Goal: Task Accomplishment & Management: Manage account settings

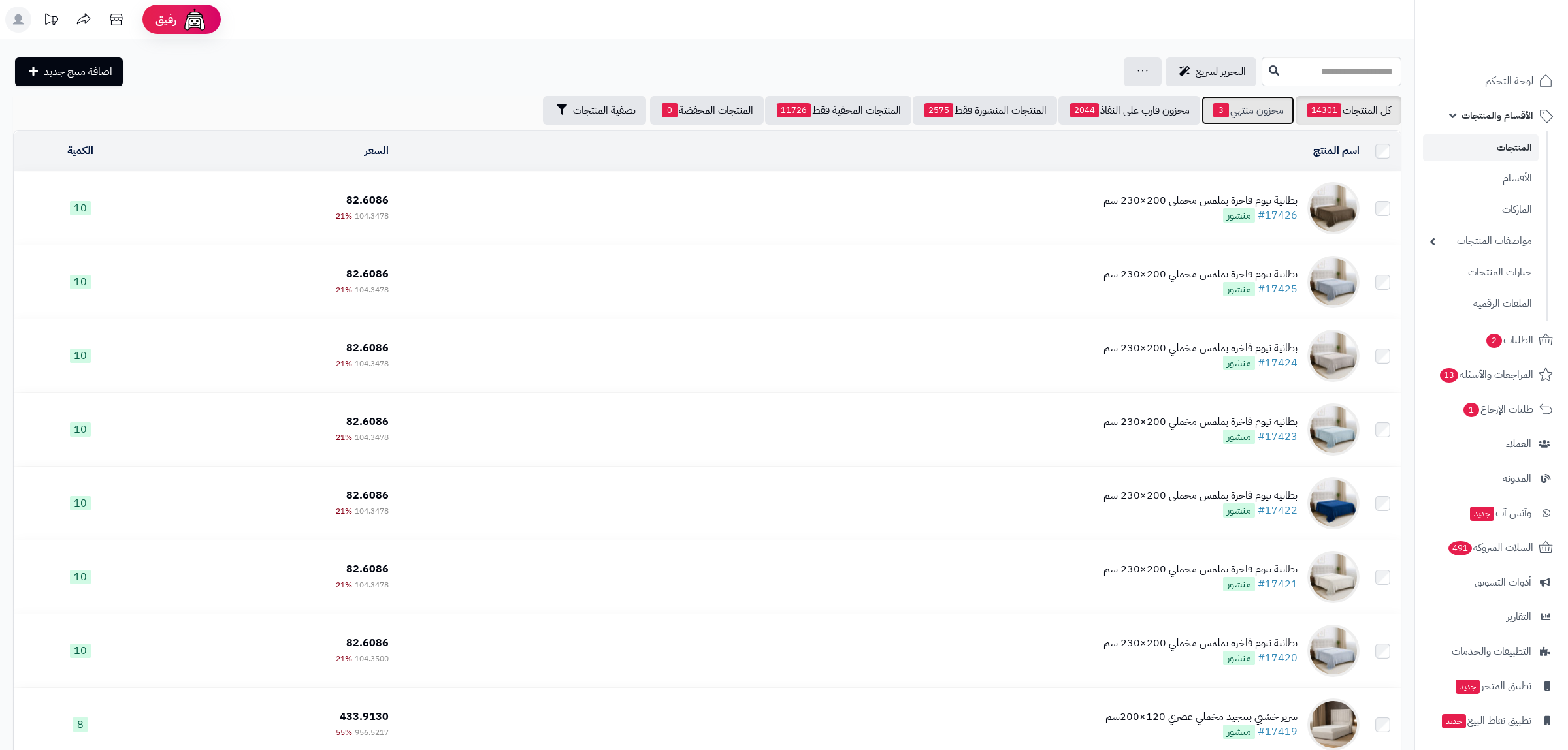
click at [1240, 115] on link "مخزون منتهي 3" at bounding box center [1248, 110] width 93 height 29
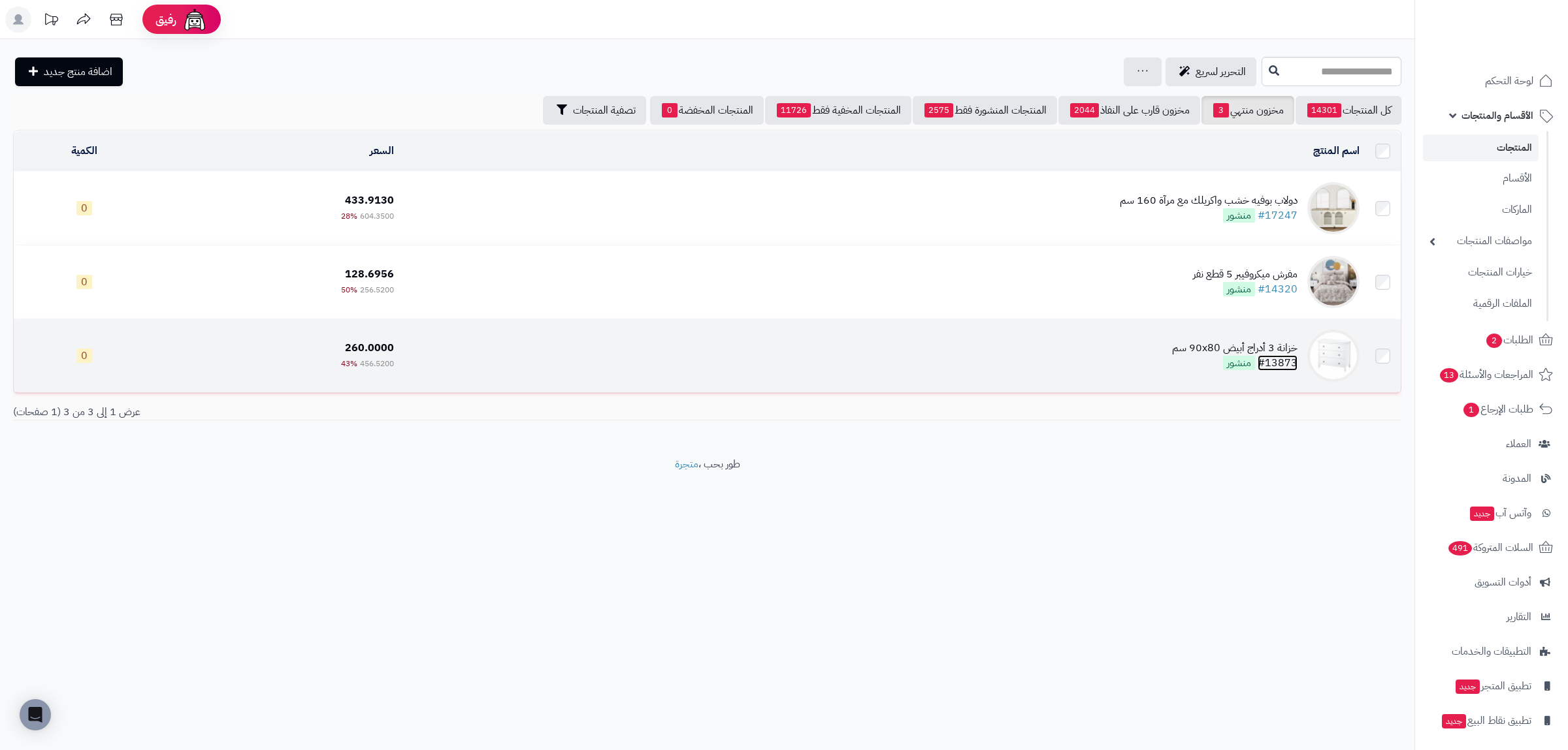
click at [1274, 365] on link "#13873" at bounding box center [1277, 363] width 40 height 15
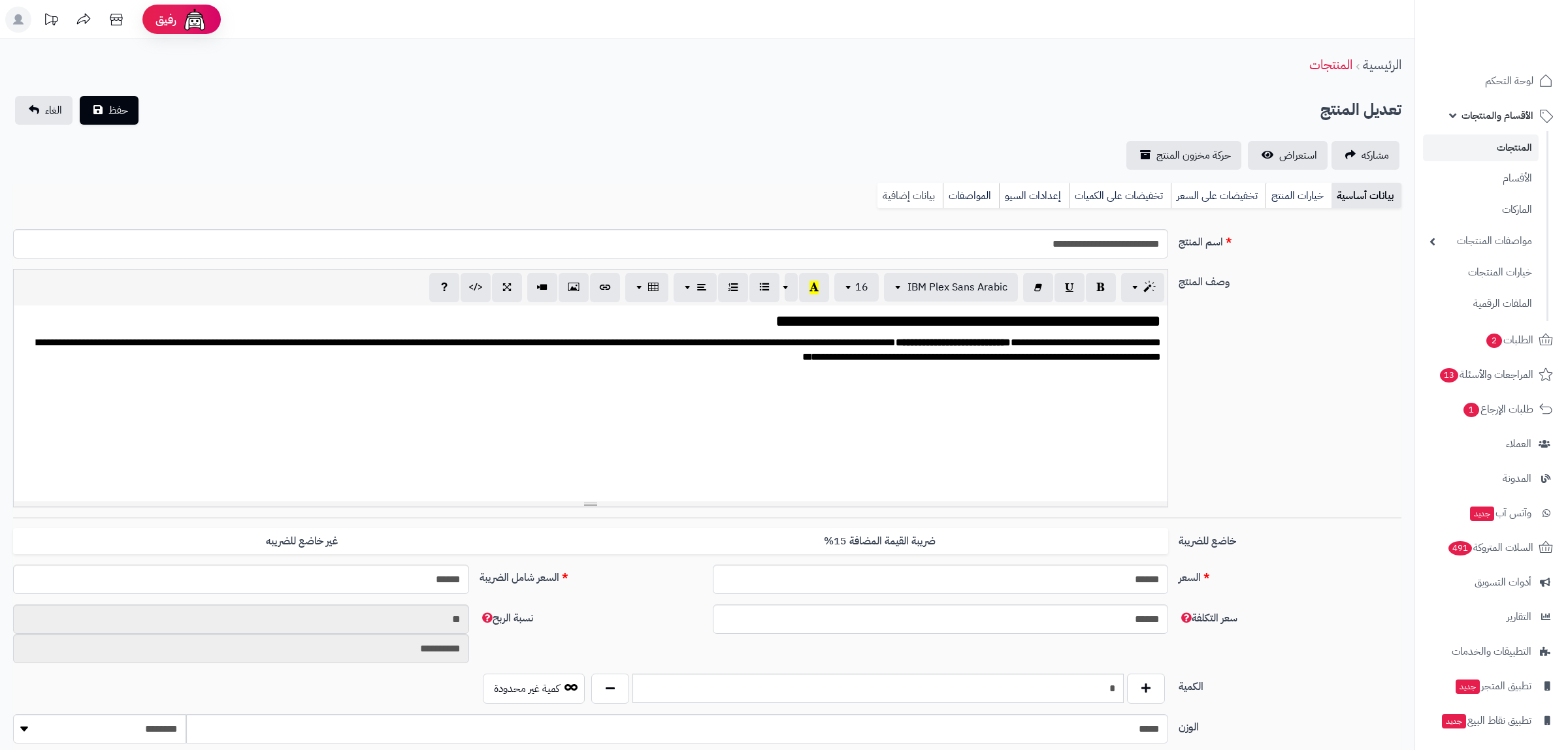
scroll to position [1989, 0]
click at [913, 202] on link "بيانات إضافية" at bounding box center [910, 195] width 66 height 26
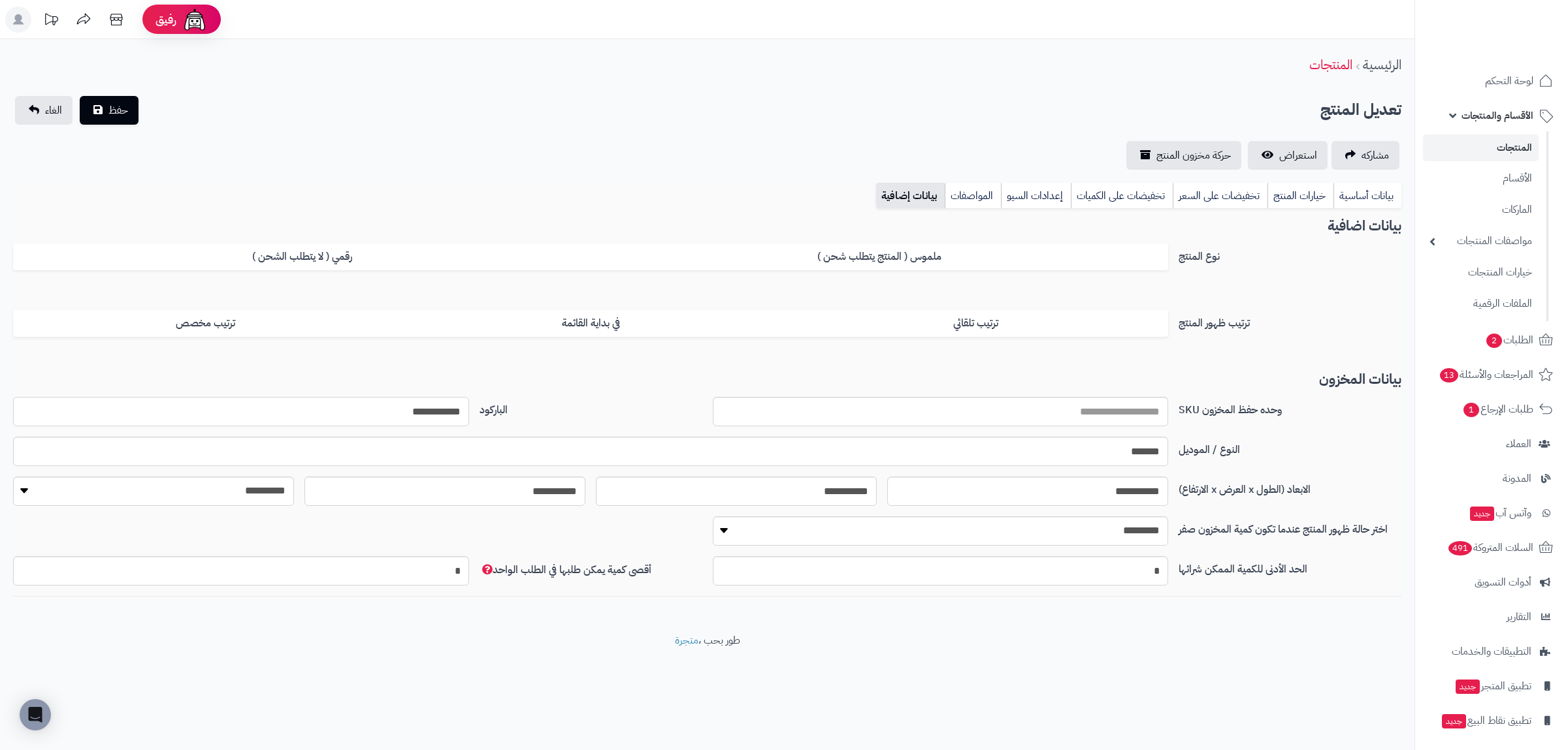
click at [407, 414] on input "**********" at bounding box center [241, 412] width 455 height 29
click at [1355, 203] on link "بيانات أساسية" at bounding box center [1366, 195] width 68 height 26
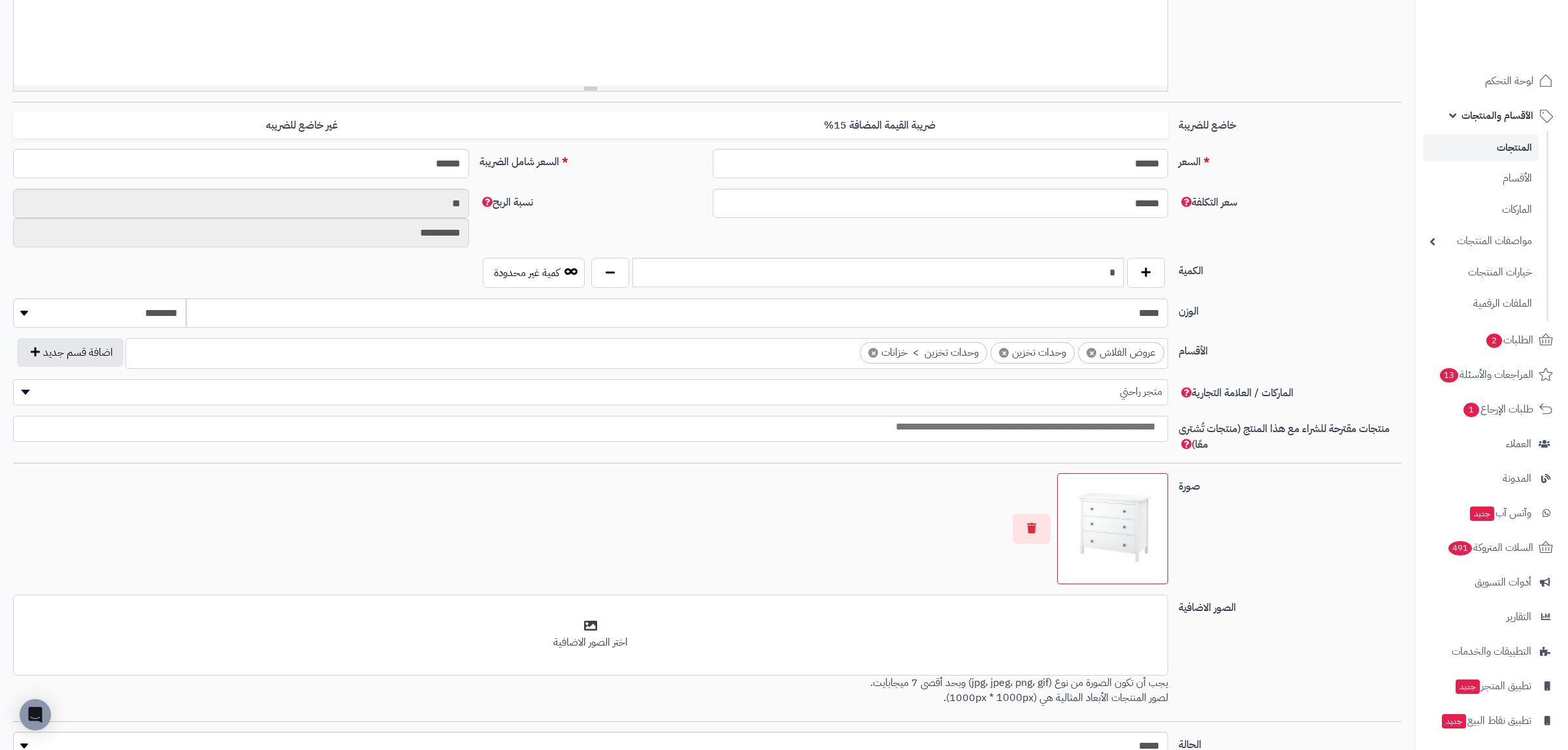
scroll to position [540, 0]
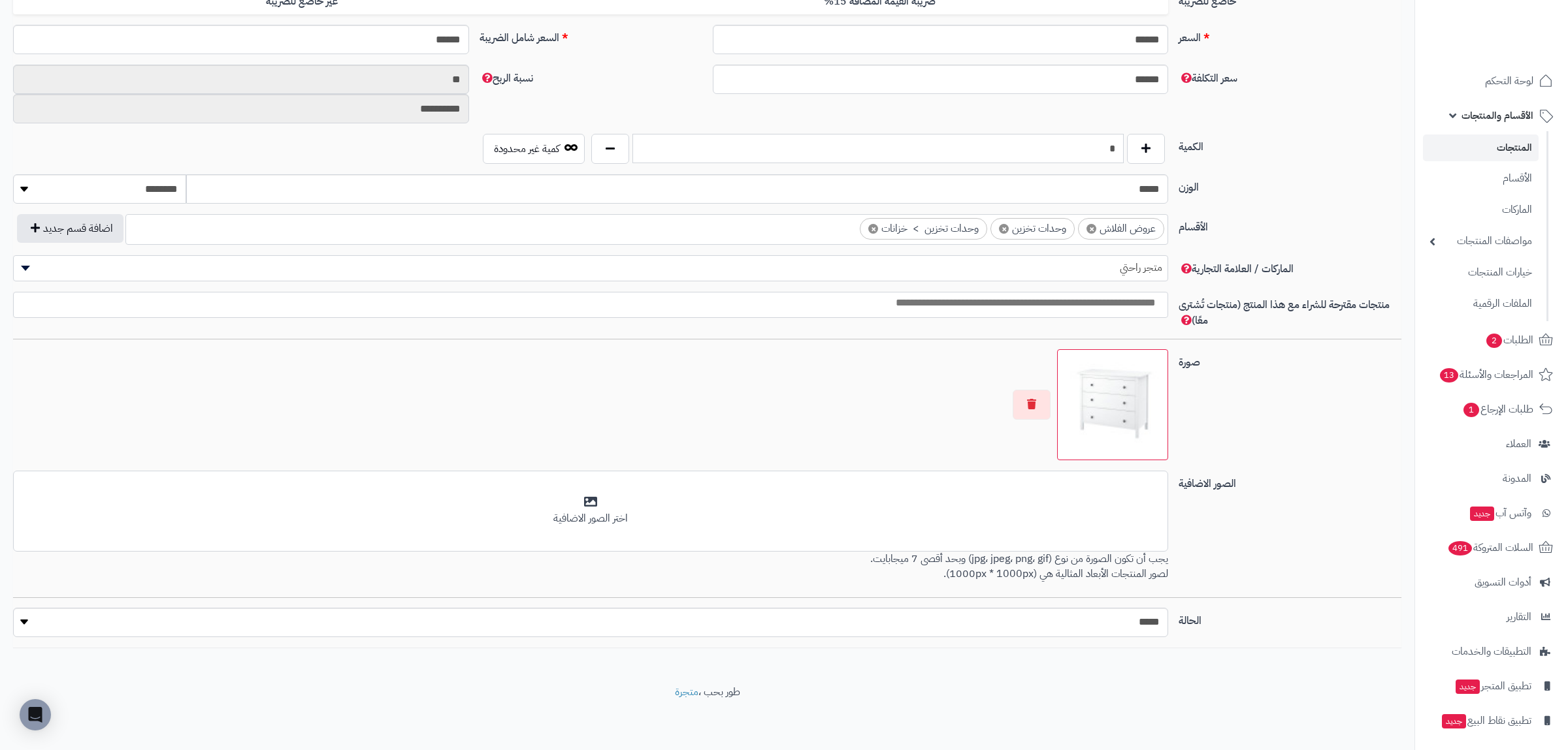
drag, startPoint x: 1091, startPoint y: 160, endPoint x: 1119, endPoint y: 163, distance: 28.2
click at [1119, 163] on input "*" at bounding box center [878, 148] width 492 height 29
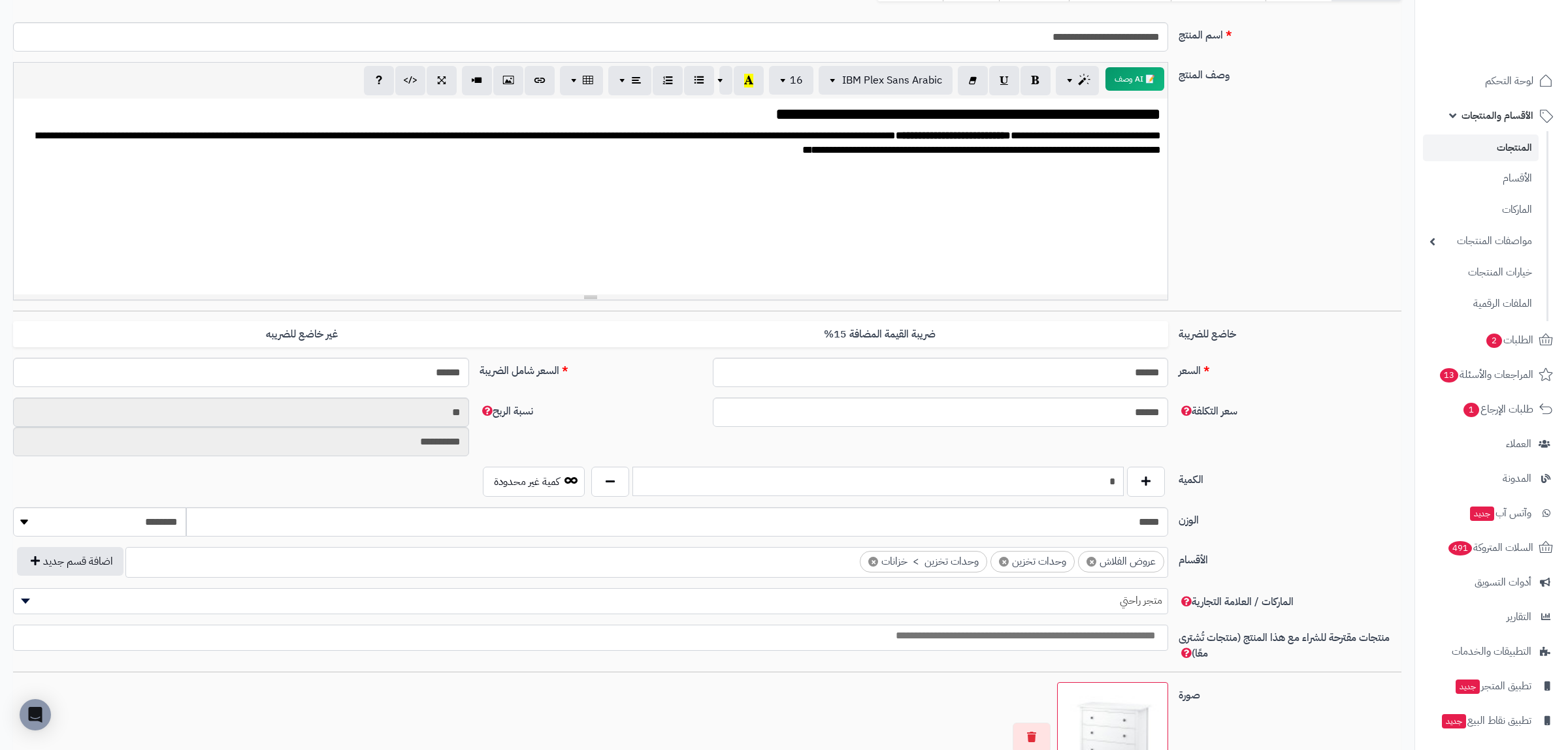
scroll to position [0, 0]
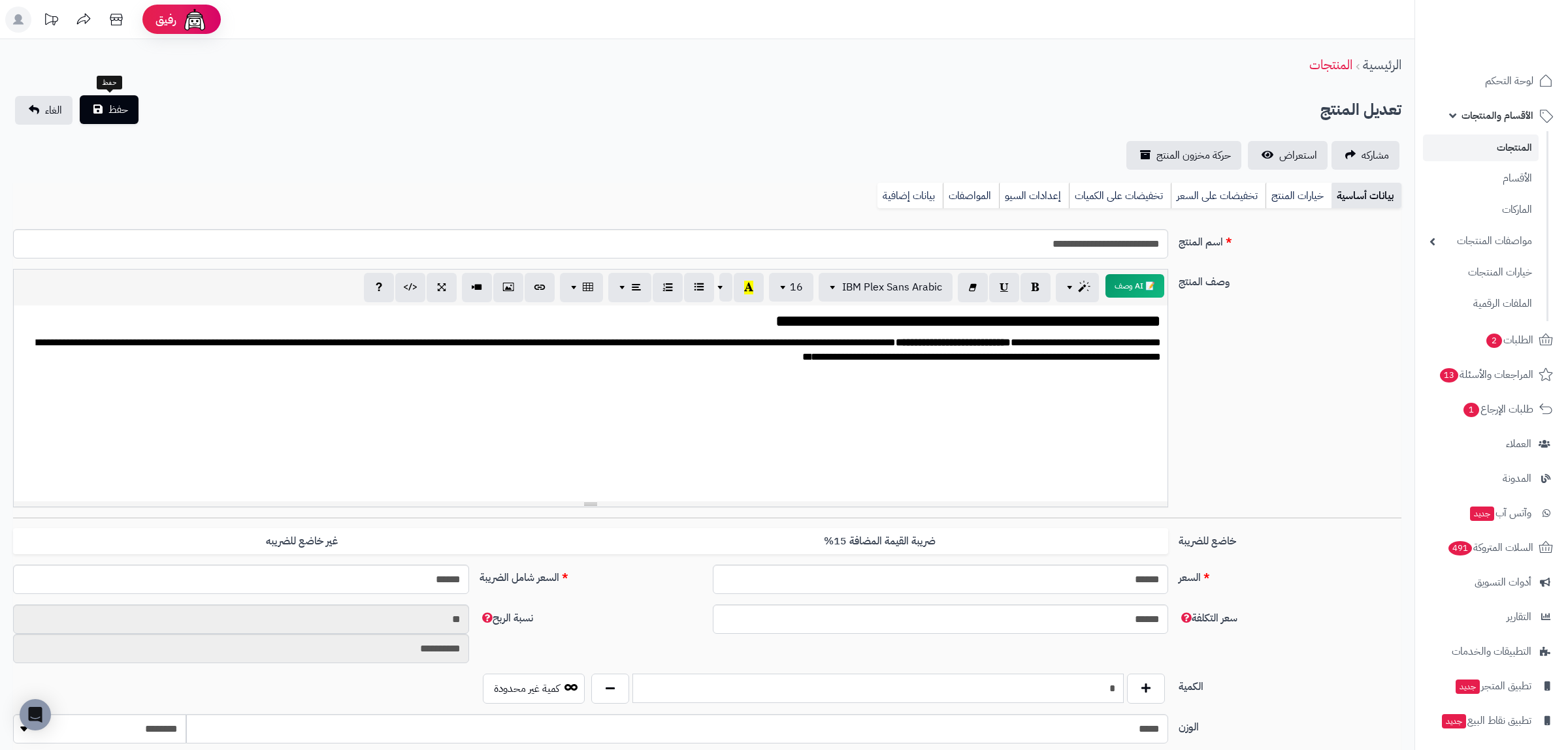
type input "*"
click at [106, 109] on button "حفظ" at bounding box center [109, 109] width 59 height 29
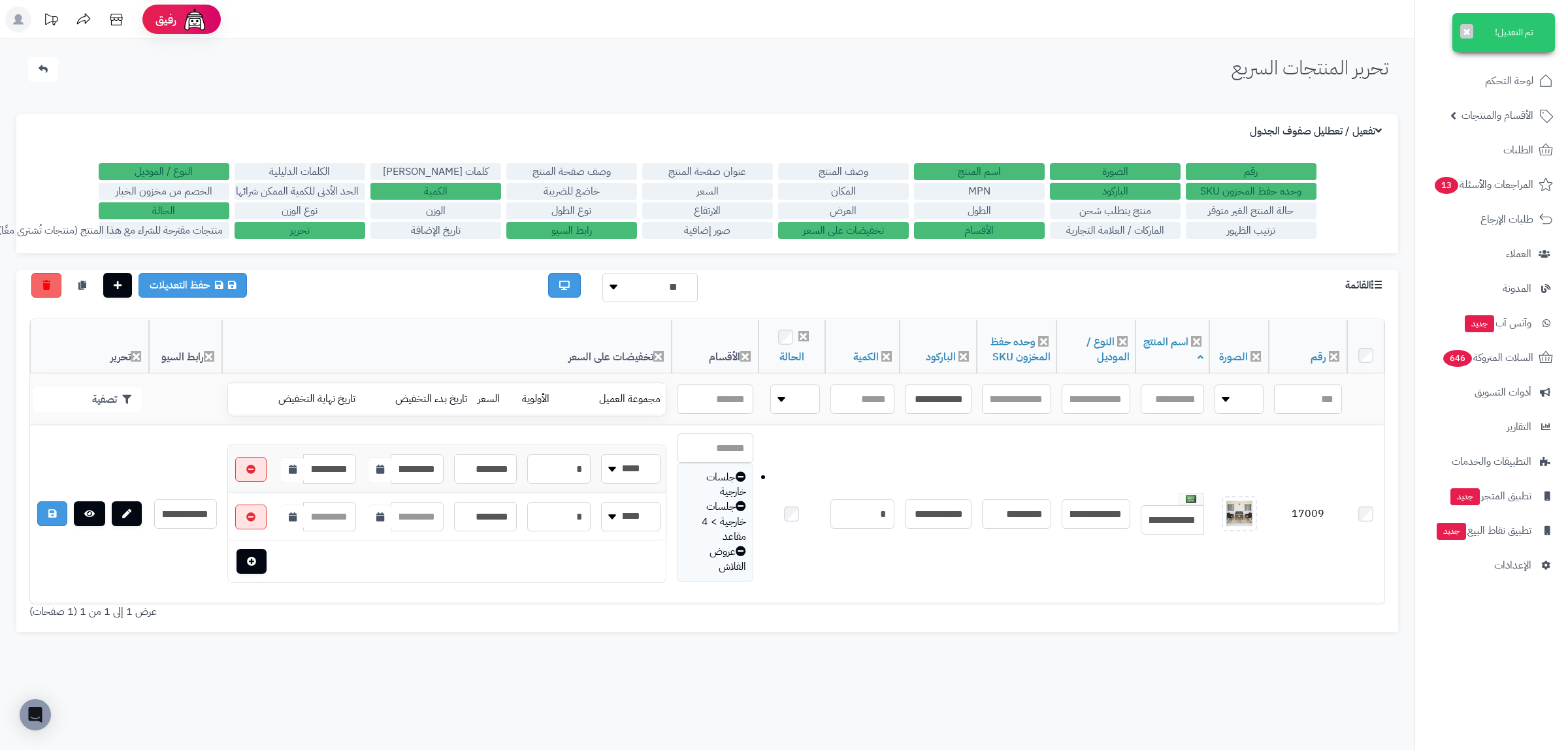
click at [632, 93] on div "تحرير المنتجات السريع الرئيسية الاضافات تحرير المنتجات السريع تم التعديل! × الإ…" at bounding box center [707, 413] width 1414 height 750
click at [100, 399] on button "تصفية" at bounding box center [87, 399] width 108 height 25
click at [923, 407] on input "**********" at bounding box center [938, 399] width 67 height 29
paste input "text"
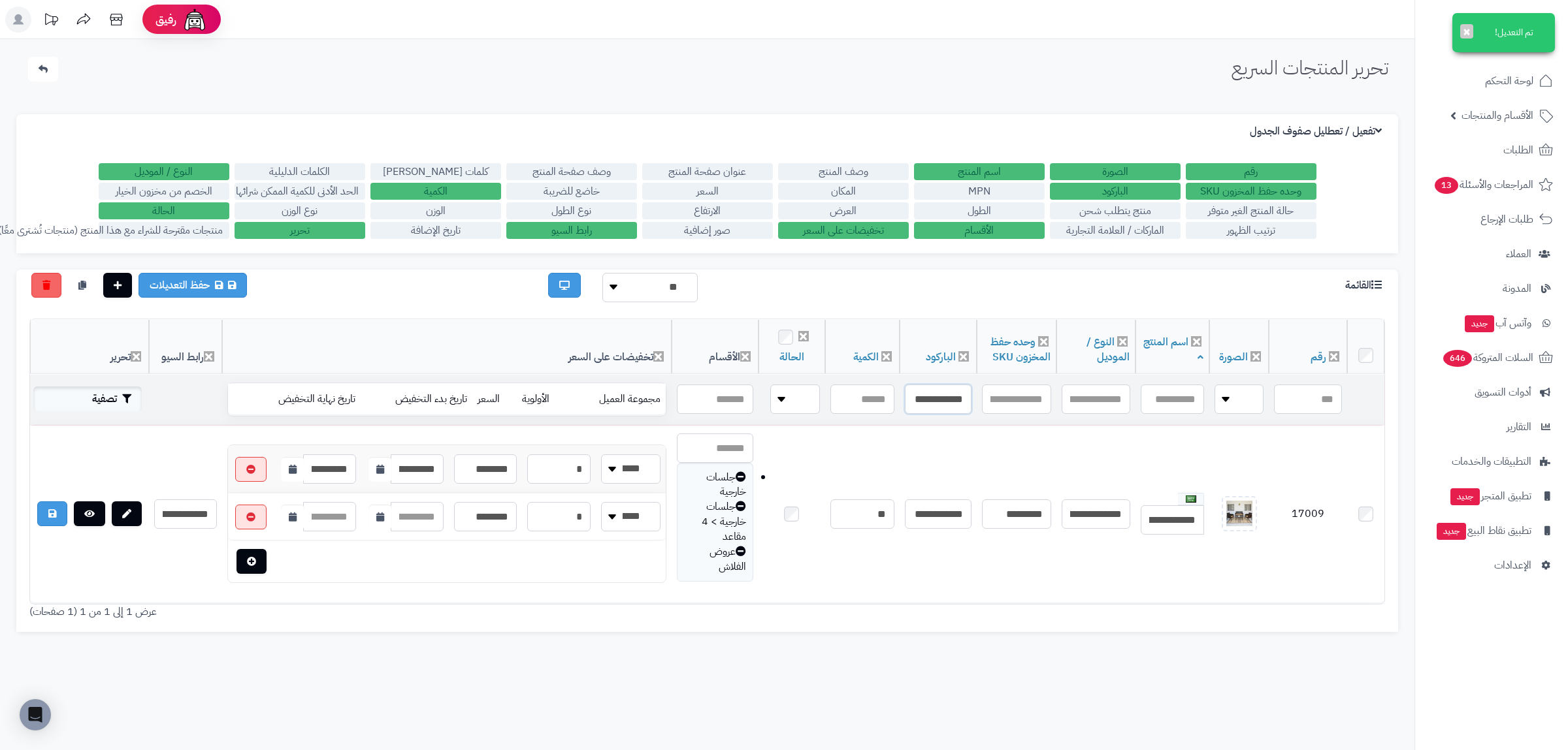
type input "**********"
click at [97, 391] on button "تصفية" at bounding box center [87, 399] width 108 height 25
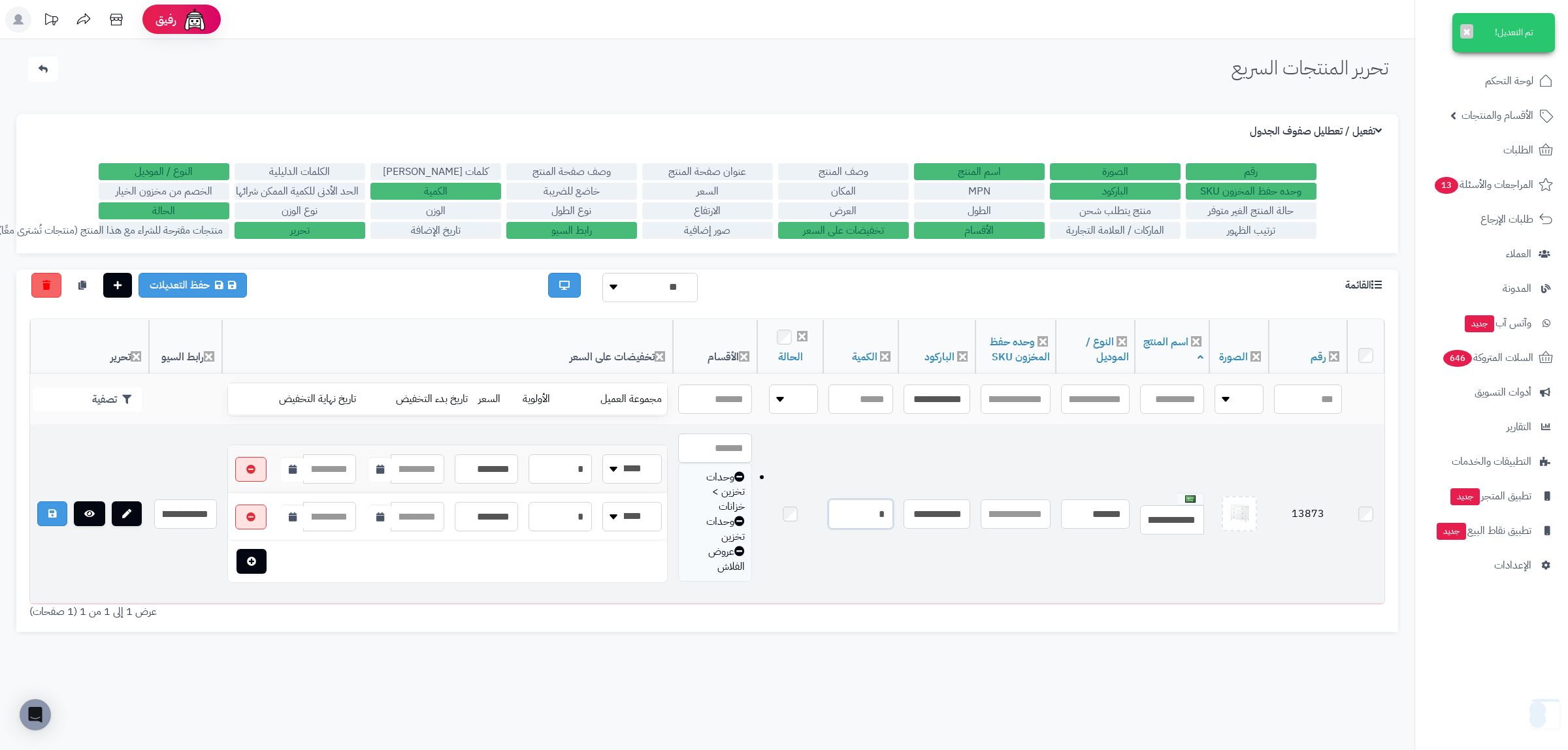
drag, startPoint x: 864, startPoint y: 519, endPoint x: 888, endPoint y: 521, distance: 24.1
click at [888, 521] on input "*" at bounding box center [860, 513] width 64 height 29
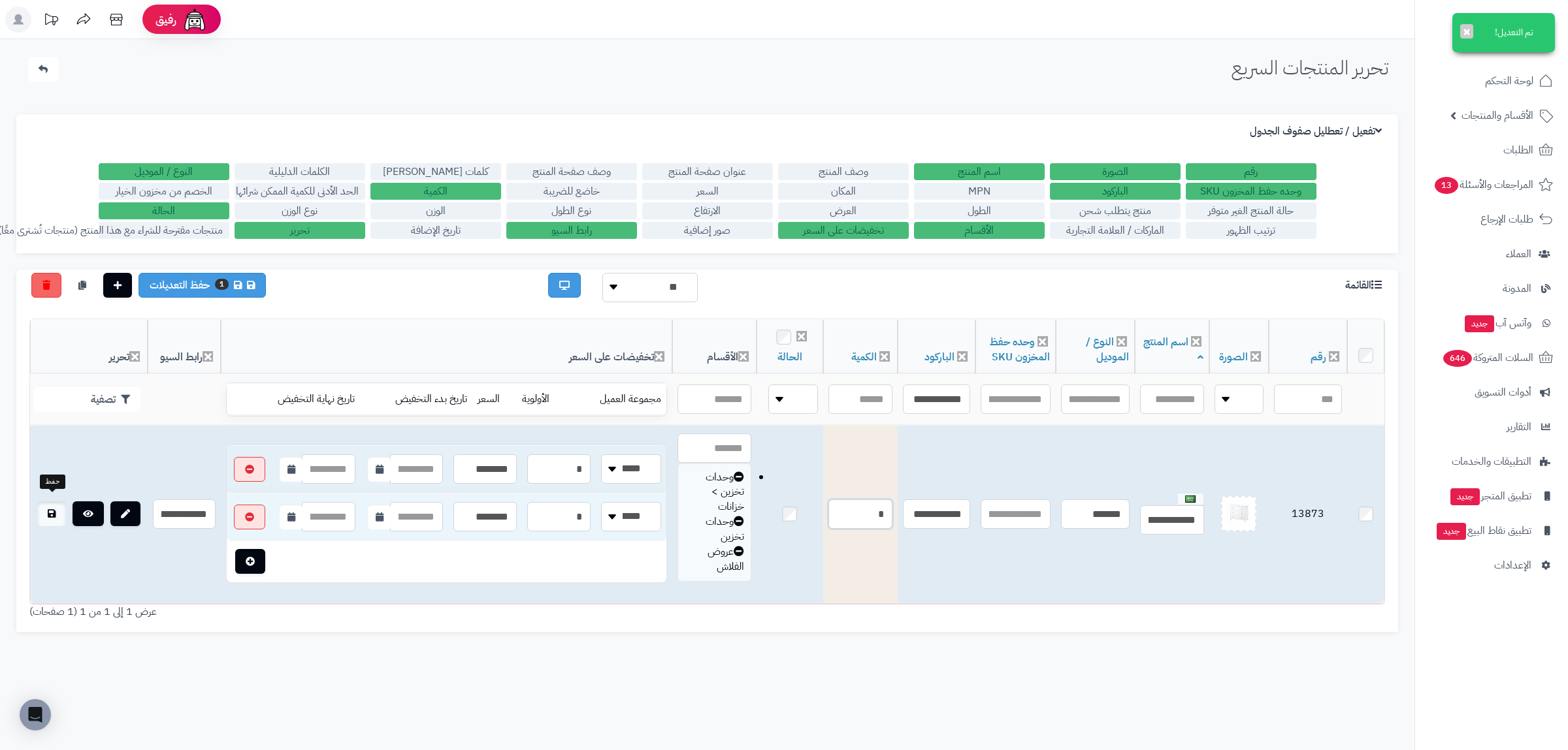
type input "*"
click at [55, 510] on icon at bounding box center [51, 514] width 8 height 10
